Goal: Use online tool/utility: Utilize a website feature to perform a specific function

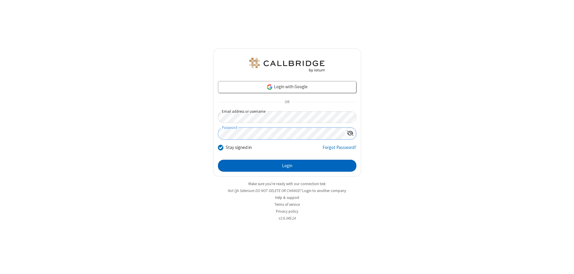
click at [287, 166] on button "Login" at bounding box center [287, 166] width 138 height 12
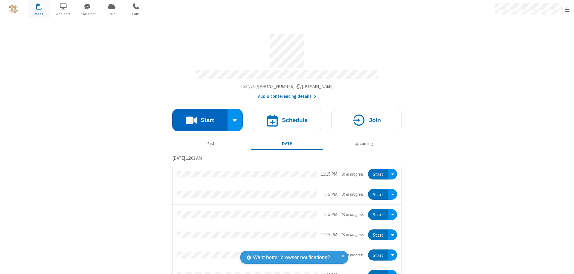
click at [197, 117] on button "Start" at bounding box center [199, 120] width 55 height 22
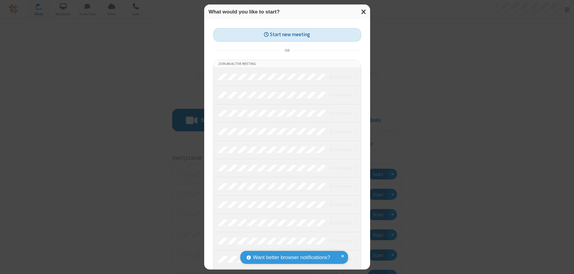
click at [287, 35] on button "Start new meeting" at bounding box center [287, 34] width 148 height 13
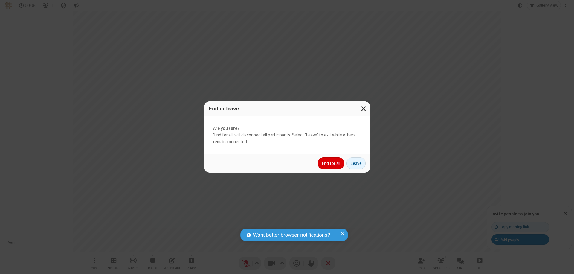
click at [331, 163] on button "End for all" at bounding box center [331, 163] width 26 height 12
